Goal: Task Accomplishment & Management: Use online tool/utility

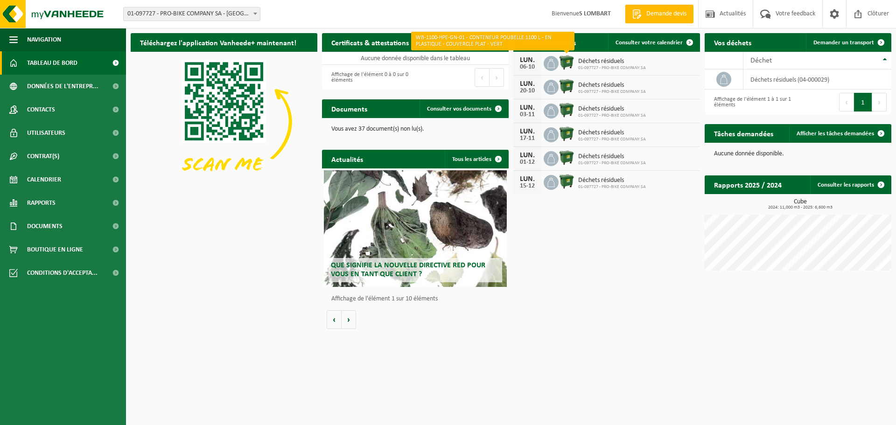
drag, startPoint x: 0, startPoint y: 0, endPoint x: 566, endPoint y: 62, distance: 569.6
click at [566, 62] on img at bounding box center [567, 63] width 16 height 16
click at [595, 69] on span "01-097727 - PRO-BIKE COMPANY SA" at bounding box center [612, 68] width 68 height 6
click at [549, 63] on icon at bounding box center [551, 63] width 7 height 9
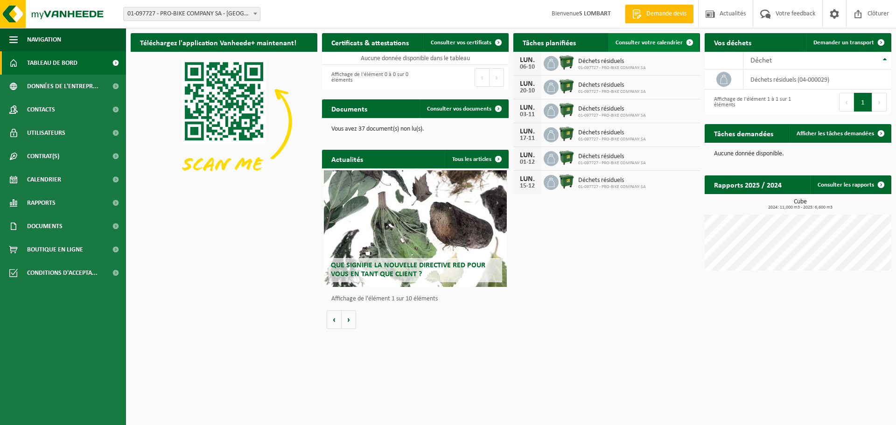
click at [666, 39] on link "Consulter votre calendrier" at bounding box center [653, 42] width 91 height 19
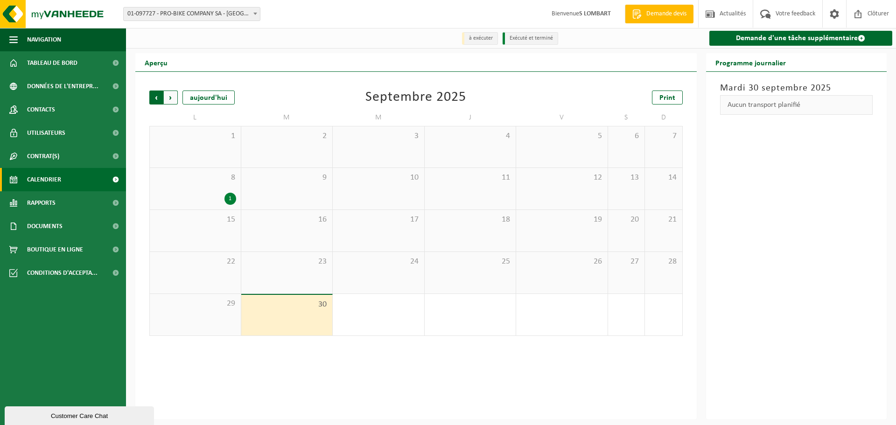
click at [175, 98] on span "Suivant" at bounding box center [171, 98] width 14 height 14
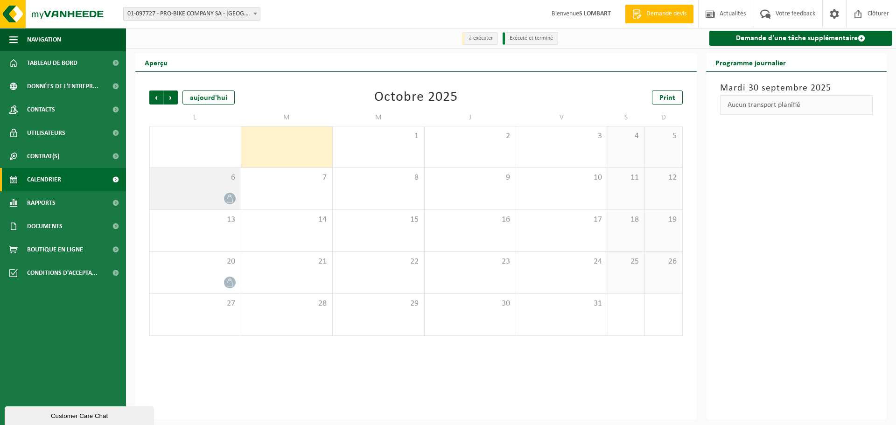
click at [232, 202] on icon at bounding box center [230, 199] width 8 height 8
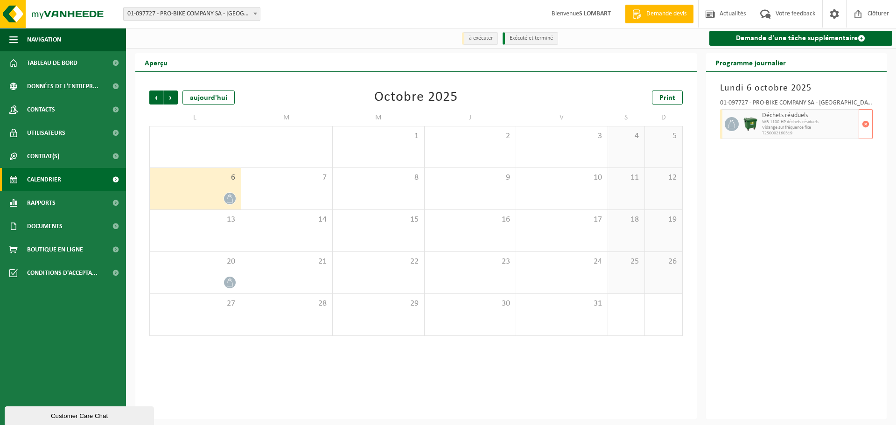
click at [854, 128] on span "Vidange sur fréquence fixe" at bounding box center [809, 128] width 95 height 6
click at [866, 129] on span "button" at bounding box center [865, 124] width 7 height 19
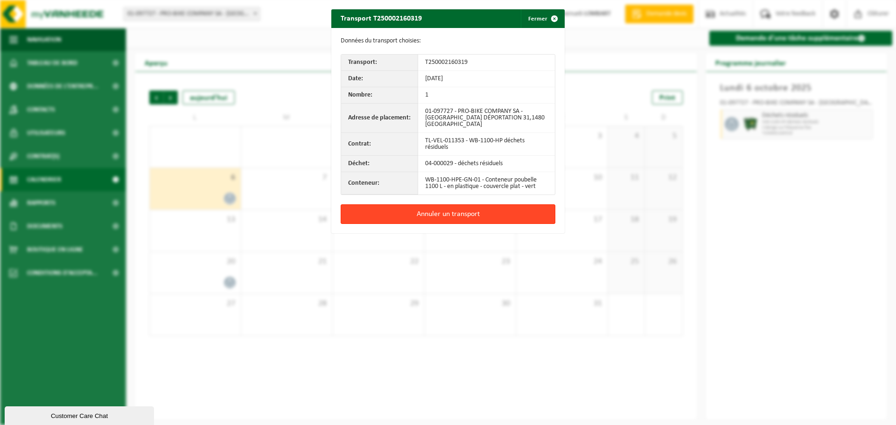
click at [437, 208] on button "Annuler un transport" at bounding box center [448, 214] width 215 height 20
